Goal: Transaction & Acquisition: Purchase product/service

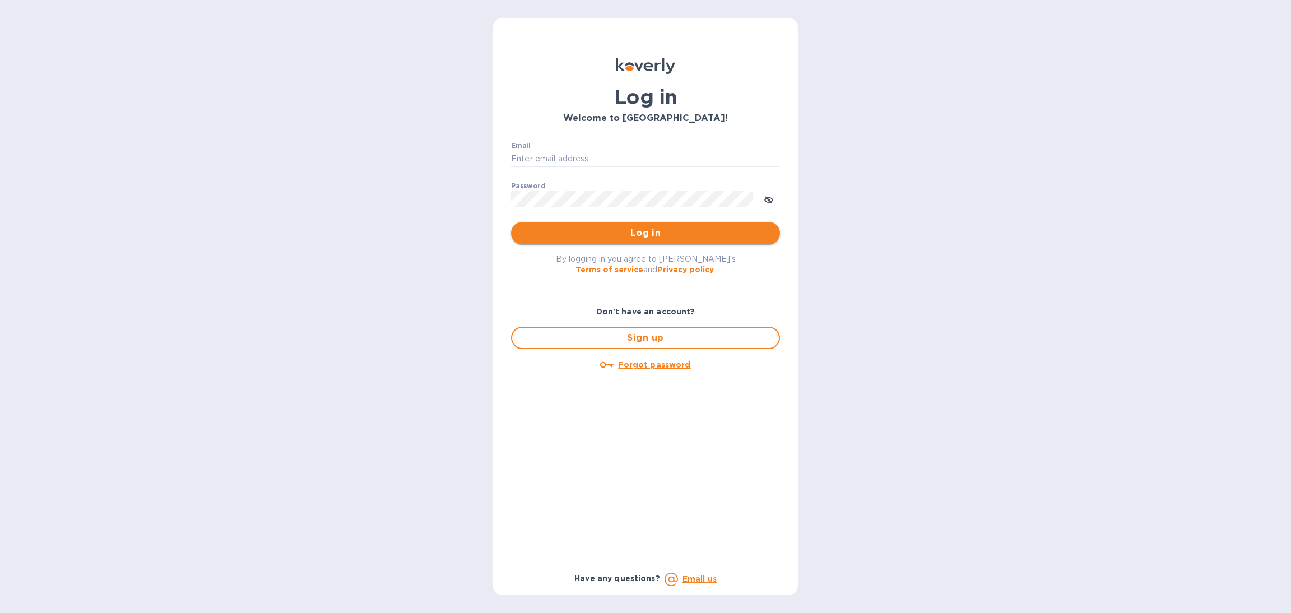
type input "[EMAIL_ADDRESS][DOMAIN_NAME]"
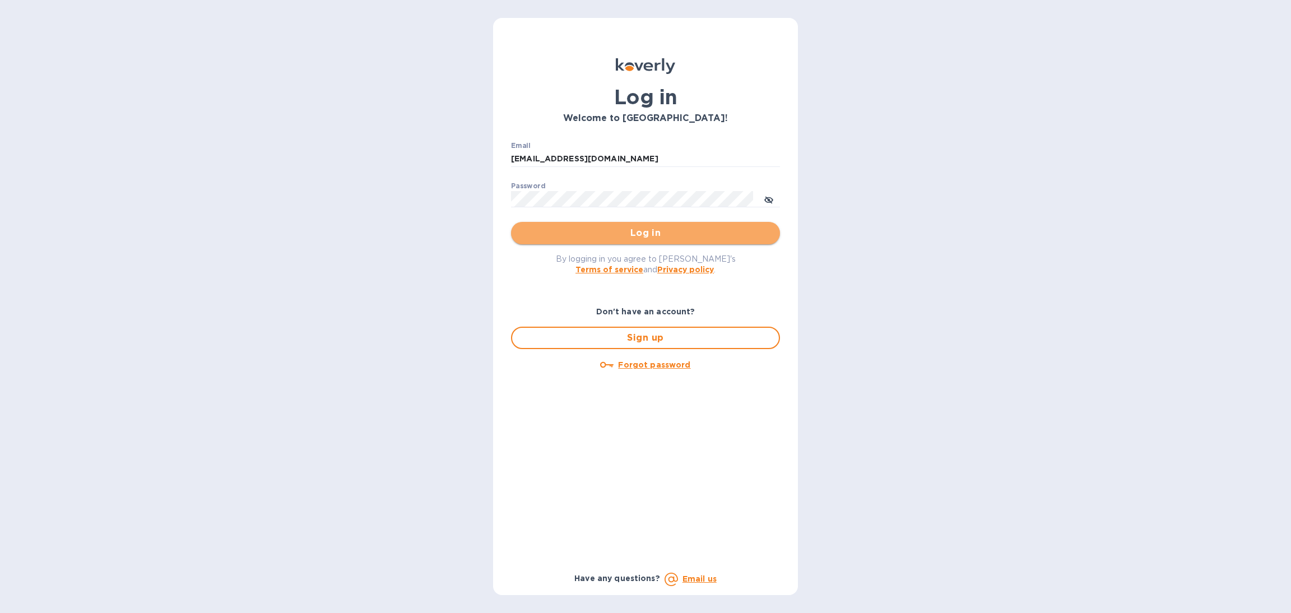
click at [694, 232] on span "Log in" at bounding box center [645, 232] width 251 height 13
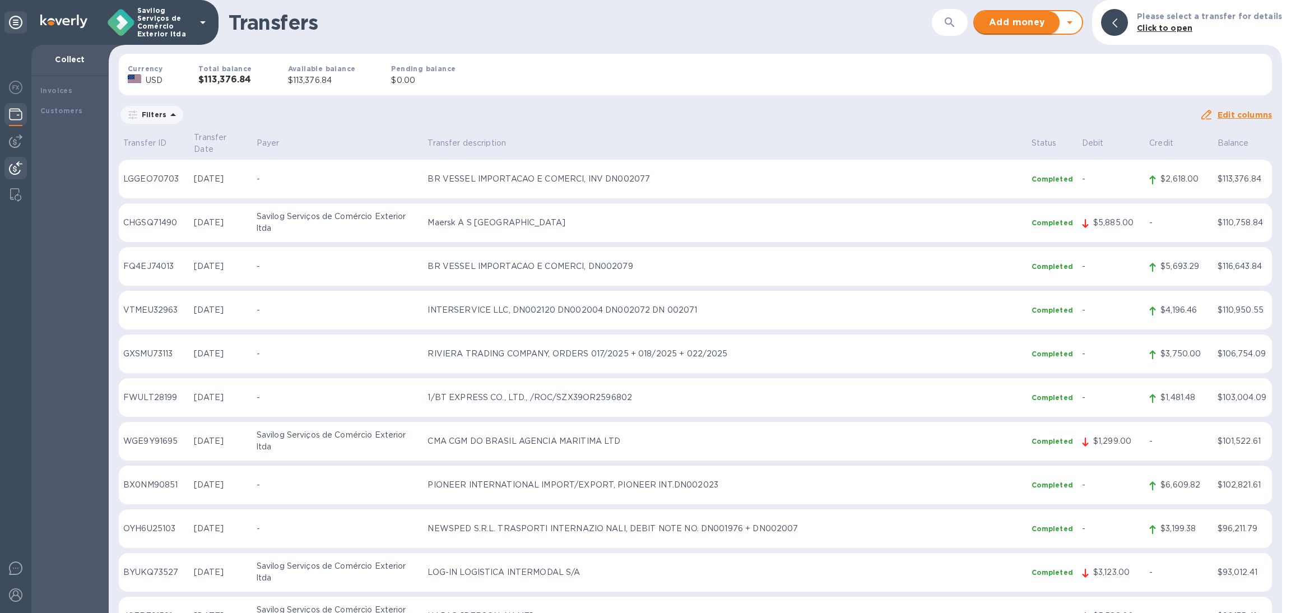
click at [1043, 18] on span "Add money" at bounding box center [1016, 22] width 67 height 13
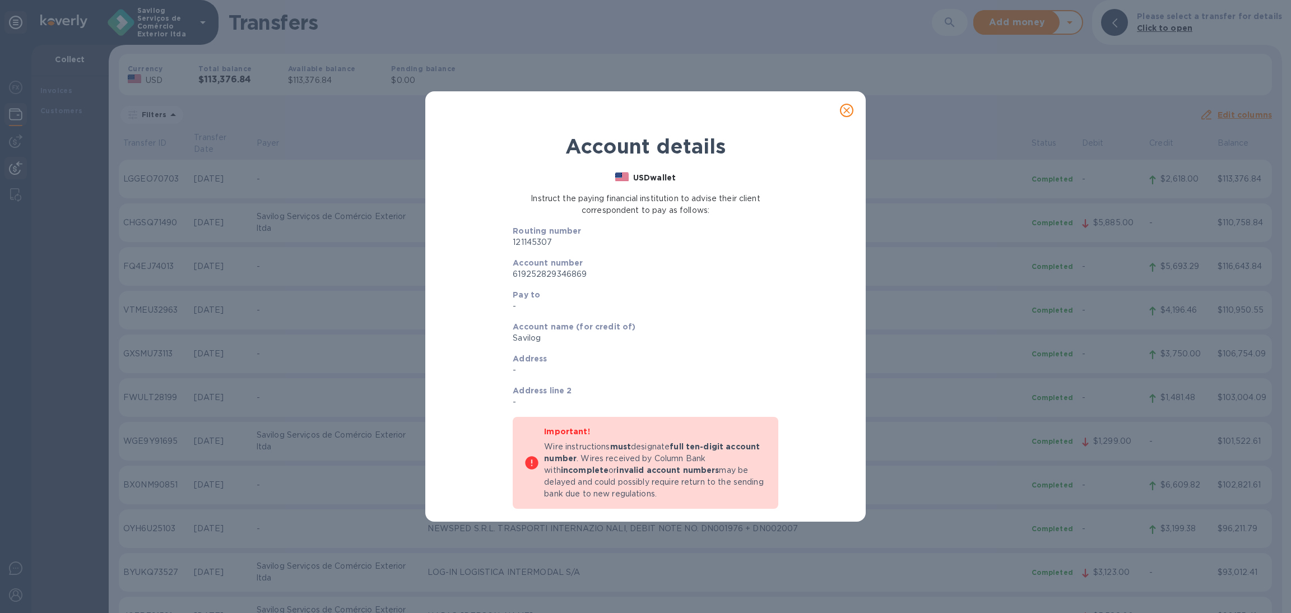
scroll to position [50, 0]
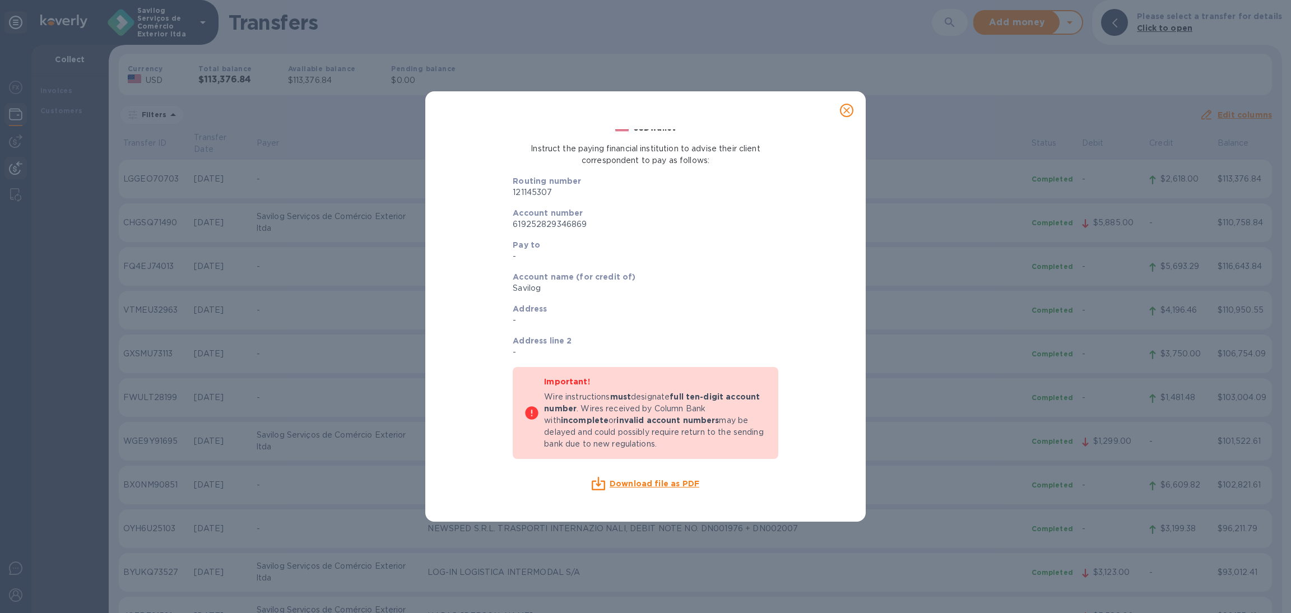
click at [630, 489] on div "Download file as PDF" at bounding box center [645, 483] width 265 height 13
click at [634, 484] on u "Download file as PDF" at bounding box center [655, 483] width 90 height 9
click at [841, 114] on icon "close" at bounding box center [846, 110] width 11 height 11
click at [852, 110] on icon "close" at bounding box center [846, 110] width 11 height 11
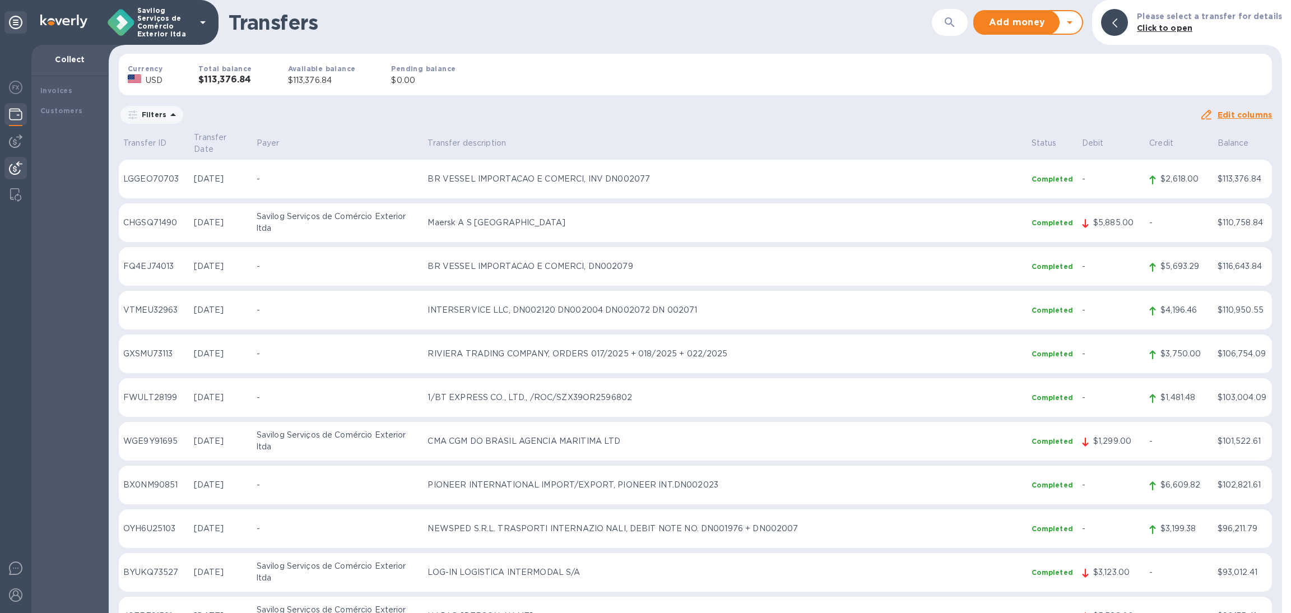
click at [848, 110] on div "Filters" at bounding box center [659, 114] width 1081 height 21
click at [17, 571] on img at bounding box center [15, 567] width 13 height 13
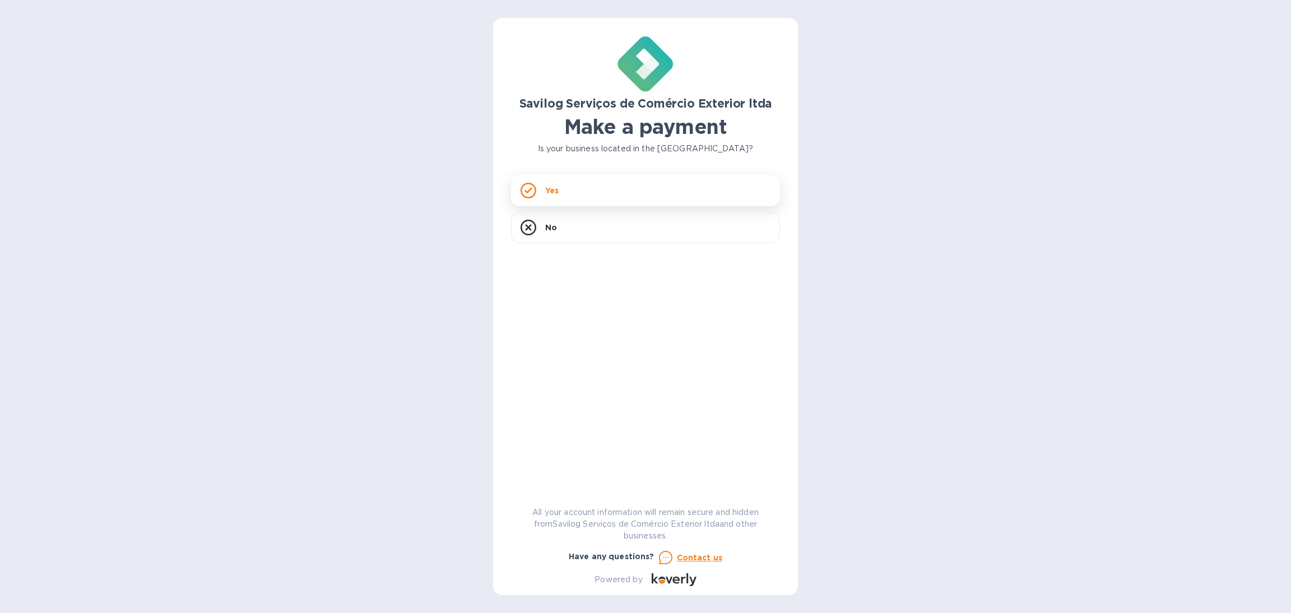
click at [586, 184] on div "Yes" at bounding box center [645, 190] width 269 height 31
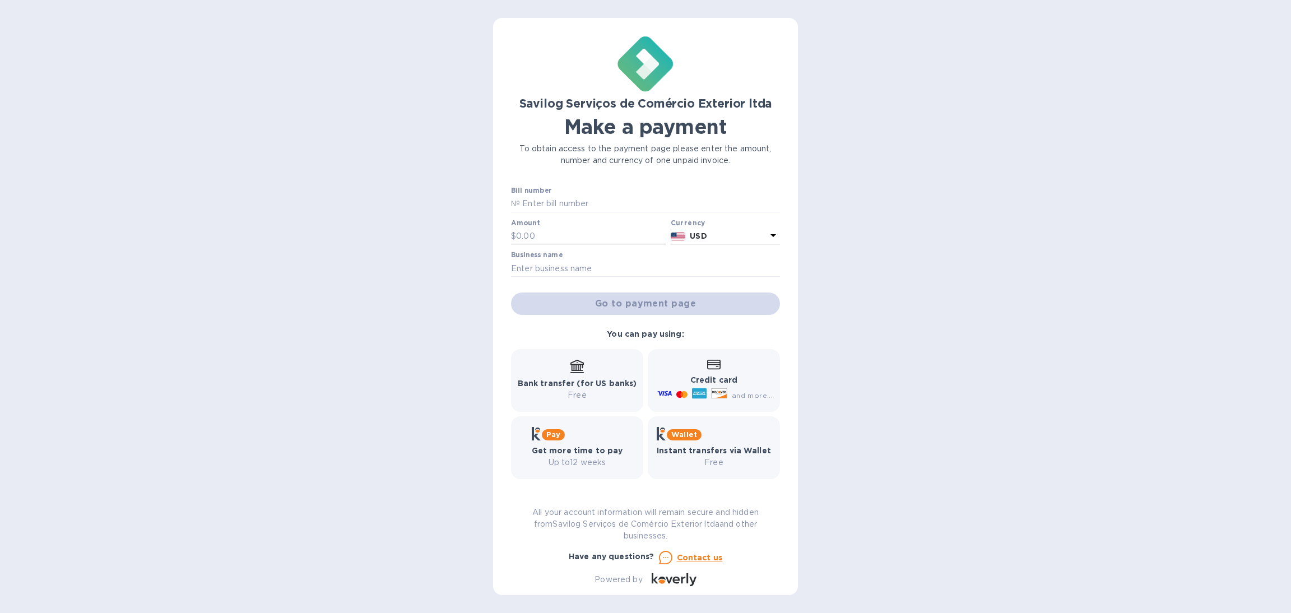
click at [578, 231] on input "text" at bounding box center [591, 236] width 150 height 17
click at [571, 202] on input "text" at bounding box center [650, 204] width 260 height 17
click at [590, 232] on input "text" at bounding box center [591, 236] width 150 height 17
click at [574, 372] on icon at bounding box center [576, 372] width 13 height 1
click at [590, 269] on input "text" at bounding box center [645, 268] width 269 height 17
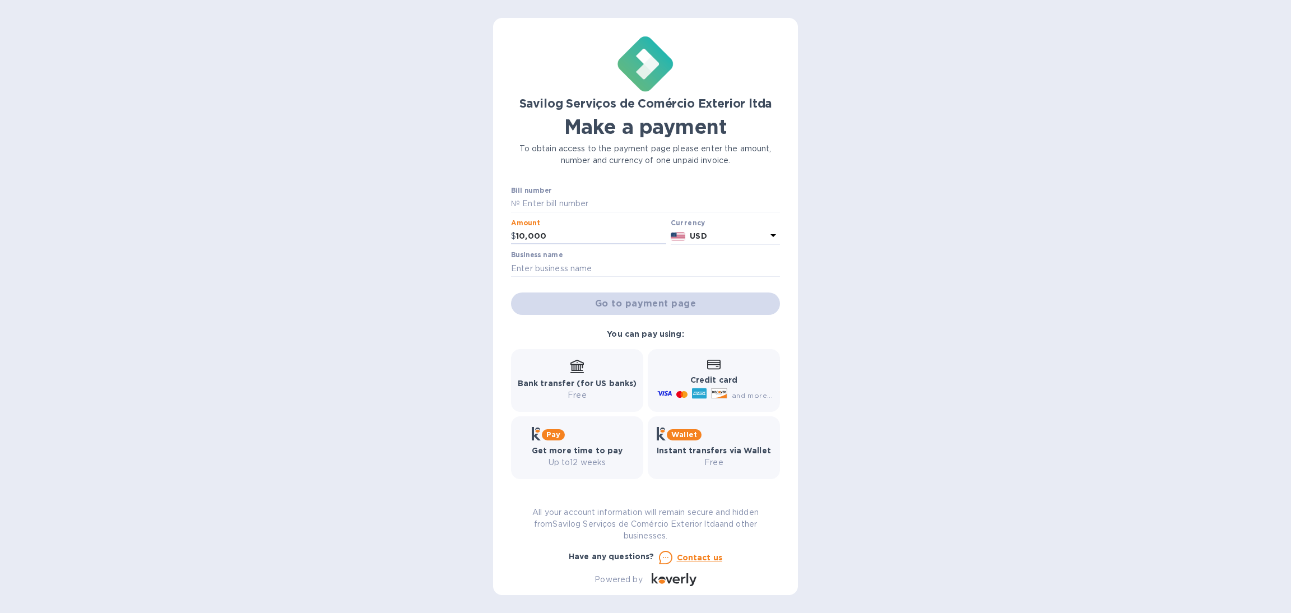
drag, startPoint x: 560, startPoint y: 235, endPoint x: 470, endPoint y: 234, distance: 89.7
click at [470, 234] on div "Savilog Serviços de Comércio Exterior ltda Make a payment To obtain access to t…" at bounding box center [645, 306] width 1291 height 613
type input "10"
click at [536, 263] on input "text" at bounding box center [645, 268] width 269 height 17
type input "100"
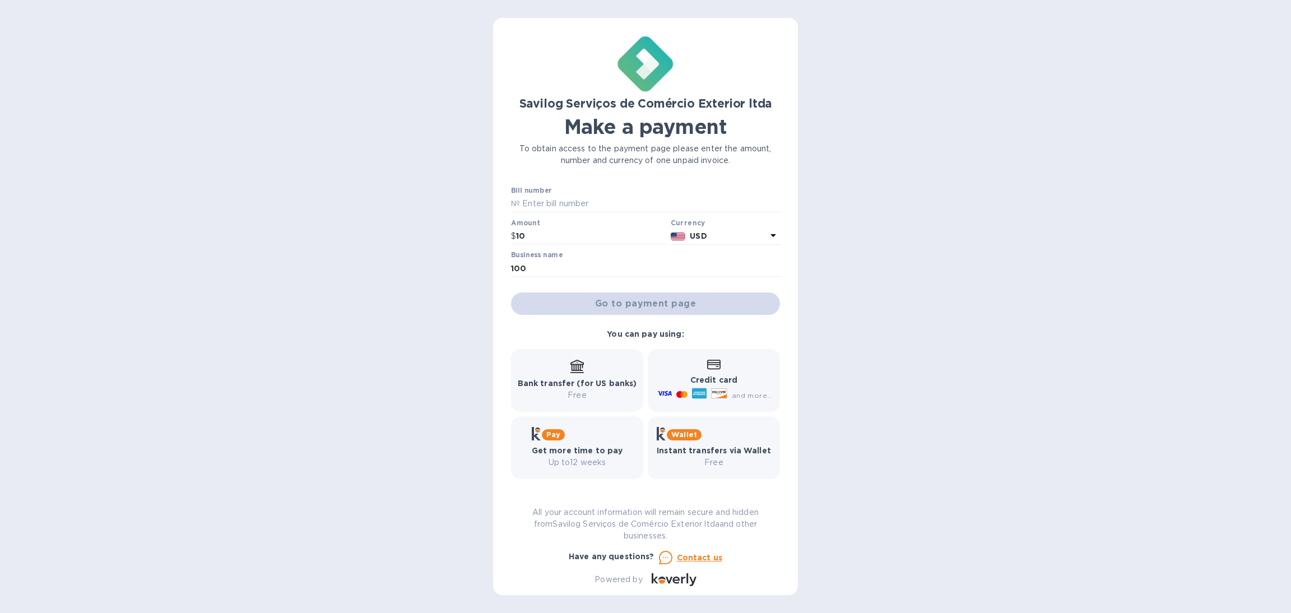
click at [626, 302] on div "Go to payment page" at bounding box center [645, 303] width 273 height 27
click at [587, 365] on div "Bank transfer (for US banks) Free" at bounding box center [577, 380] width 119 height 41
click at [571, 206] on input "text" at bounding box center [650, 204] width 260 height 17
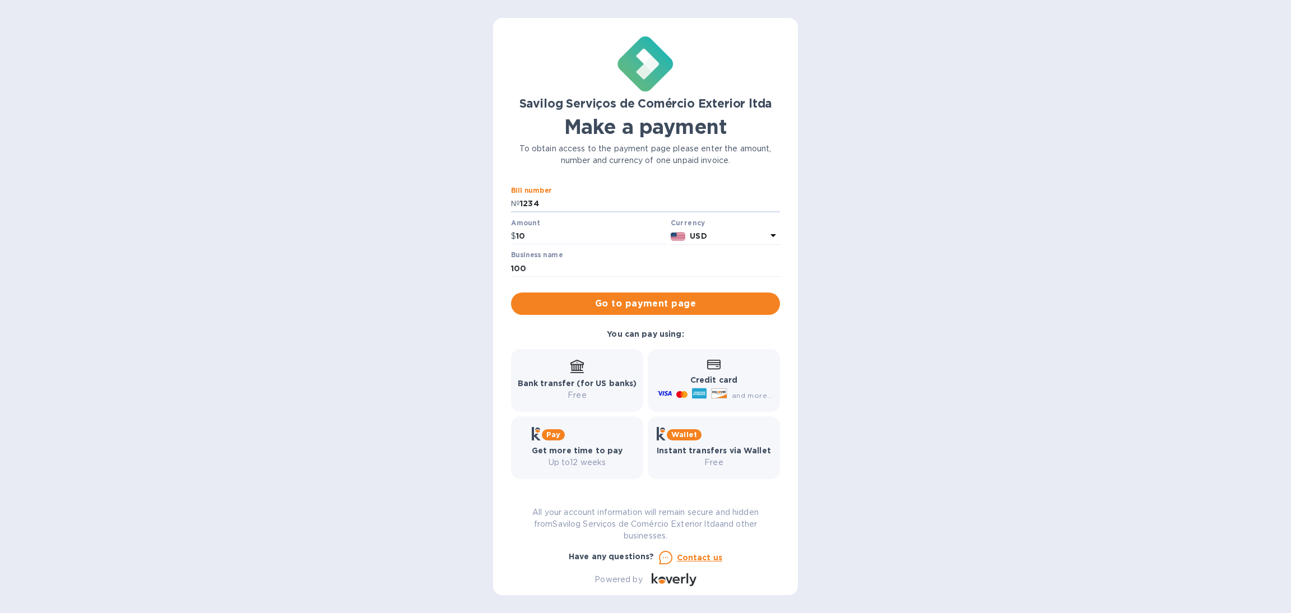
type input "1234"
click at [594, 383] on b "Bank transfer (for US banks)" at bounding box center [577, 383] width 119 height 9
click at [601, 305] on span "Go to payment page" at bounding box center [645, 303] width 251 height 13
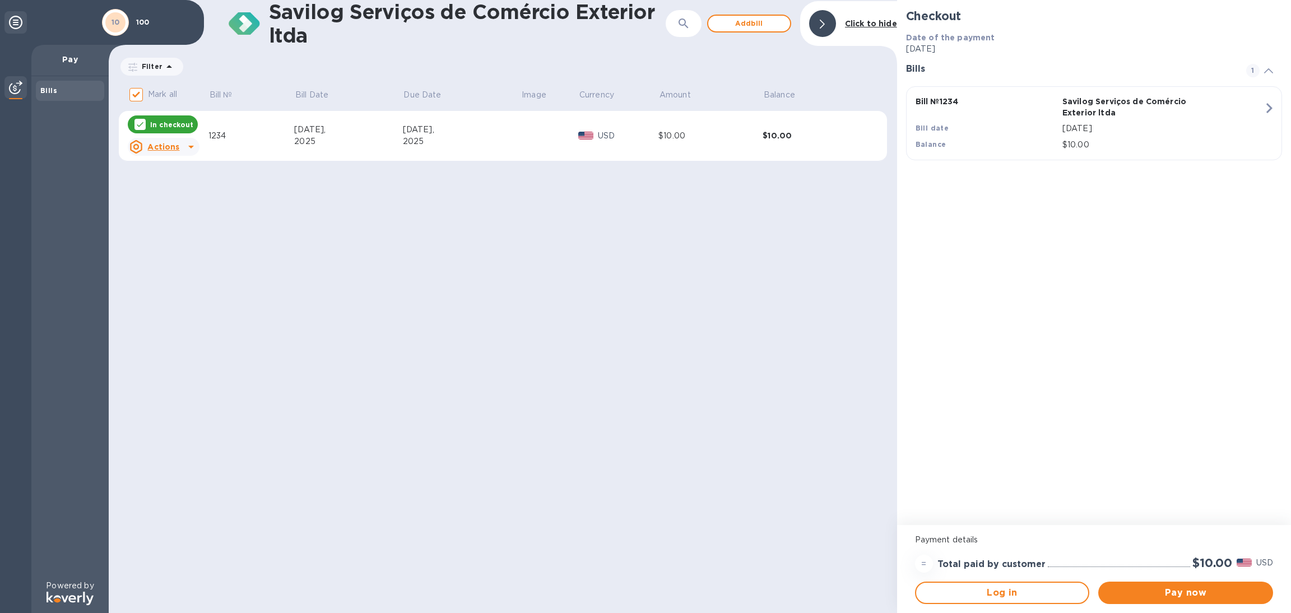
click at [187, 141] on icon at bounding box center [190, 146] width 13 height 13
click at [169, 219] on b "Delete" at bounding box center [173, 219] width 28 height 9
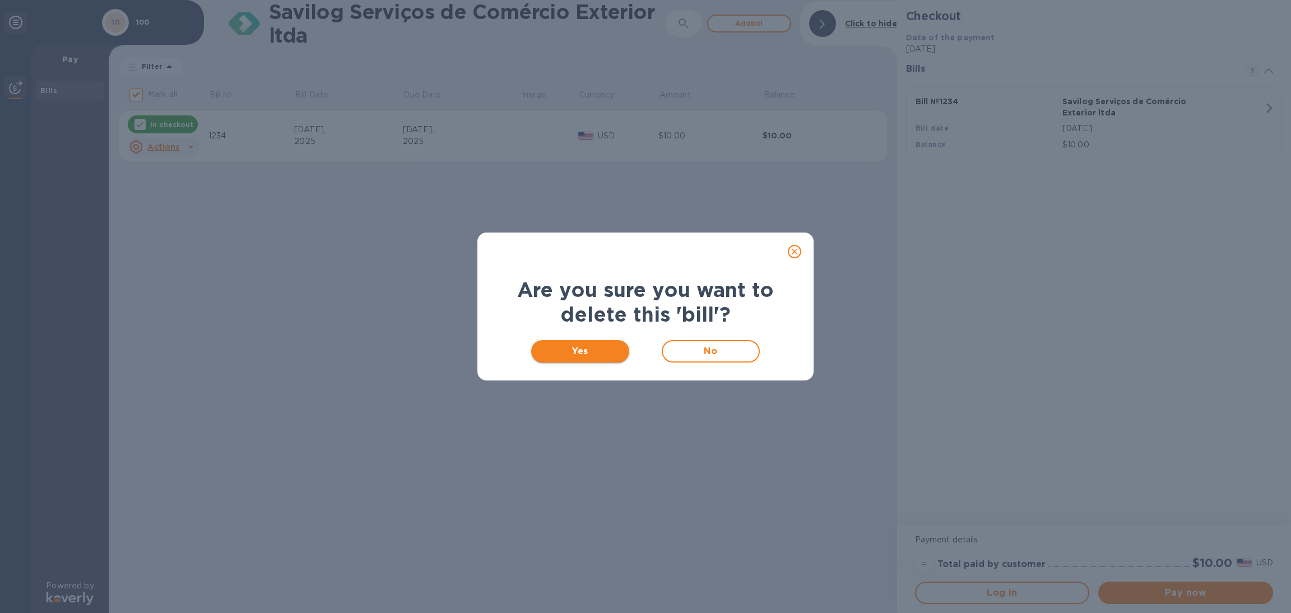
click at [600, 357] on button "Yes" at bounding box center [580, 351] width 98 height 22
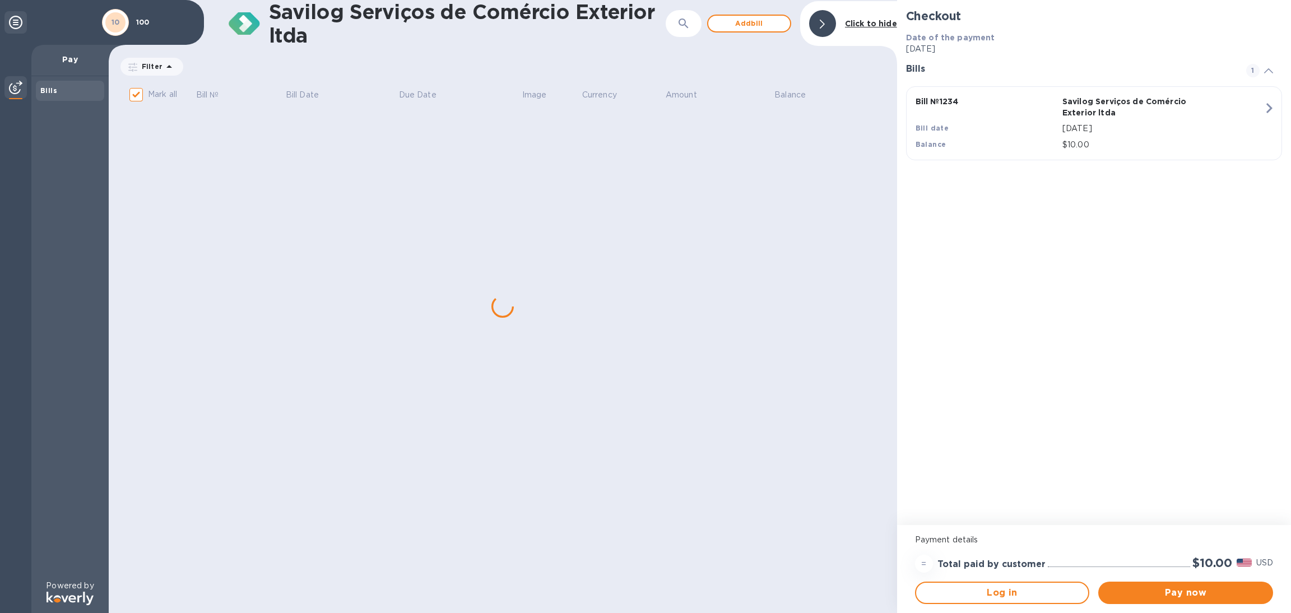
checkbox input "false"
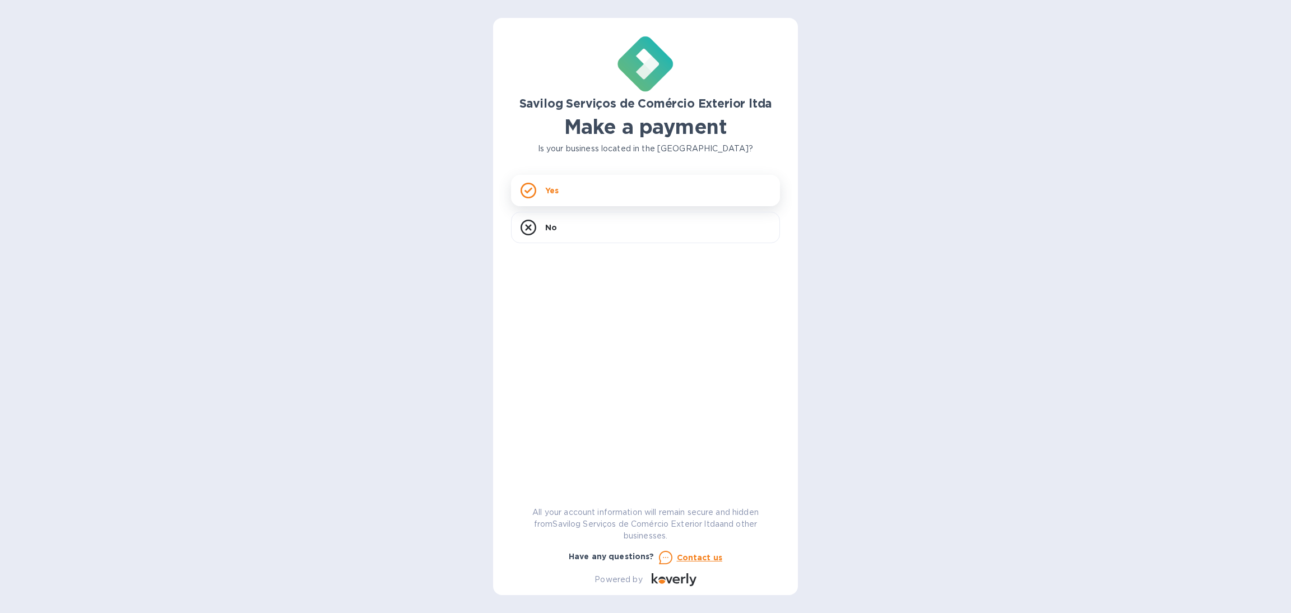
click at [571, 195] on div "Yes" at bounding box center [645, 190] width 269 height 31
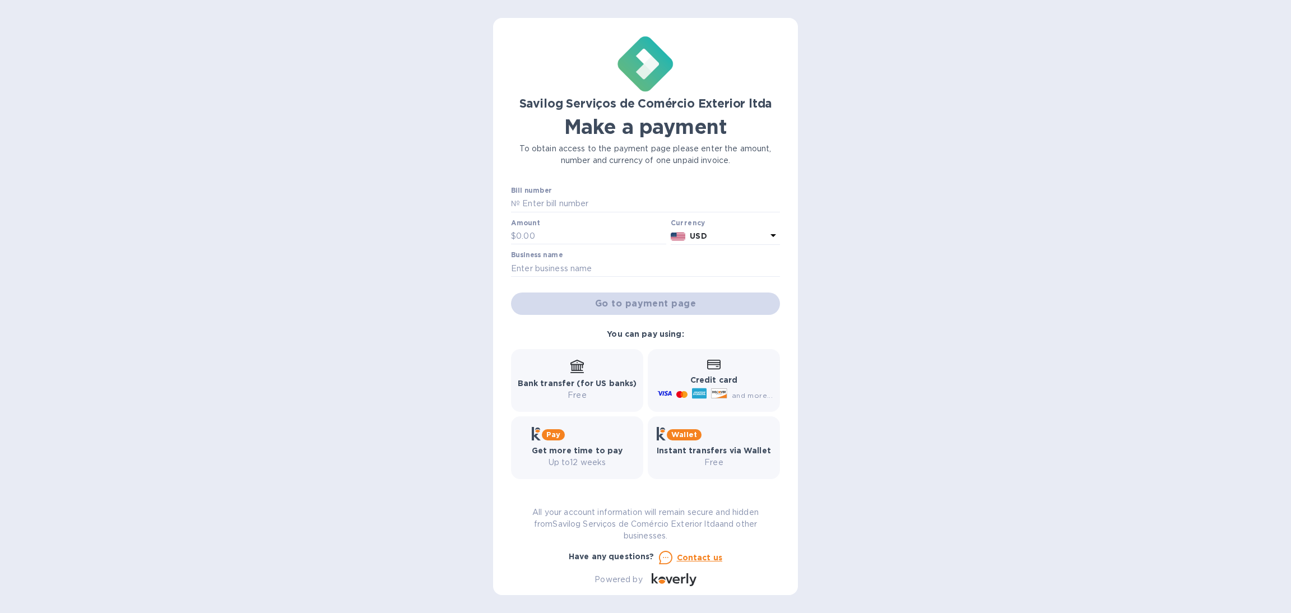
click at [718, 422] on div "Wallet Instant transfers via Wallet Free" at bounding box center [714, 447] width 132 height 63
drag, startPoint x: 666, startPoint y: 424, endPoint x: 702, endPoint y: 451, distance: 44.8
click at [701, 450] on div "Wallet Instant transfers via Wallet Free" at bounding box center [714, 447] width 132 height 63
